Goal: Information Seeking & Learning: Learn about a topic

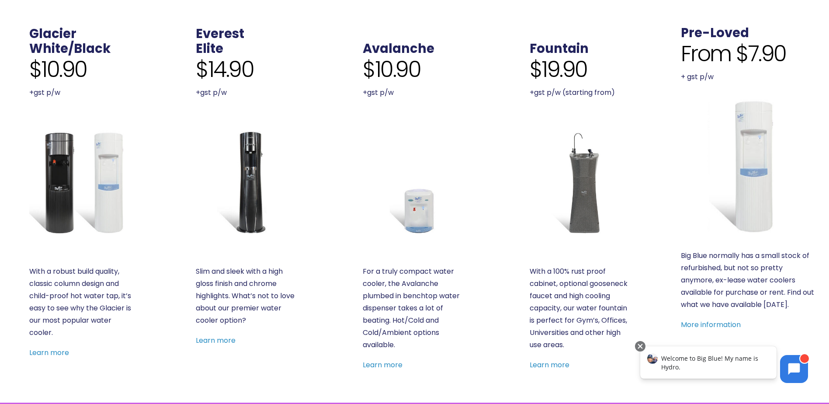
scroll to position [393, 0]
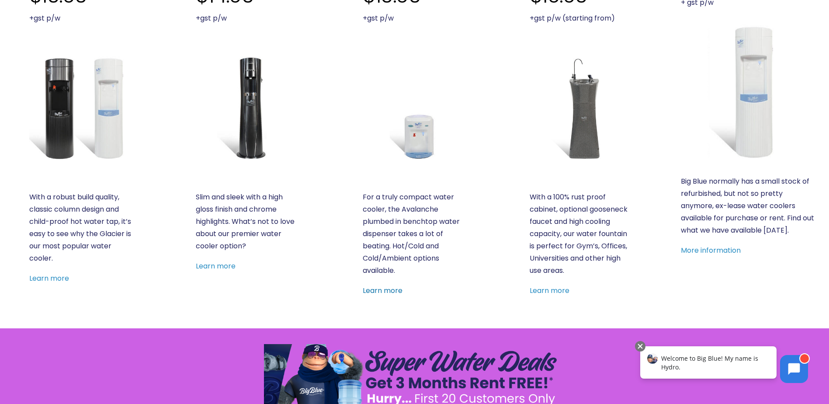
click at [385, 292] on link "Learn more" at bounding box center [383, 290] width 40 height 10
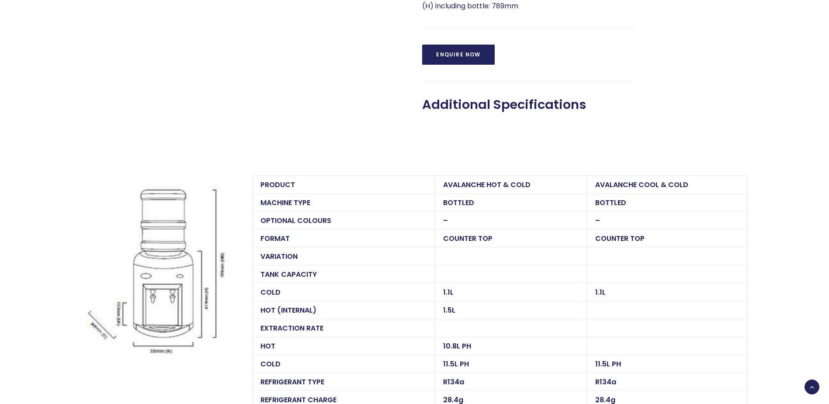
scroll to position [655, 0]
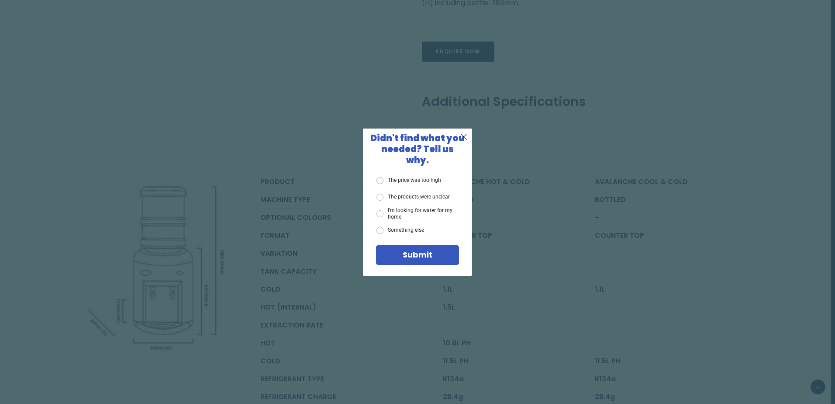
drag, startPoint x: 698, startPoint y: 110, endPoint x: 687, endPoint y: 104, distance: 13.1
click at [698, 110] on div "X Didn't find what you needed? Tell us why. The price was too high The products…" at bounding box center [417, 202] width 835 height 404
click at [466, 142] on span "X" at bounding box center [464, 136] width 8 height 11
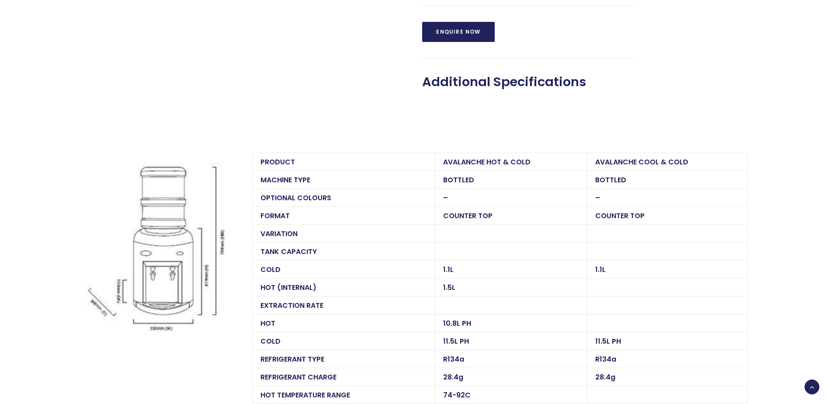
scroll to position [612, 0]
